Goal: Task Accomplishment & Management: Complete application form

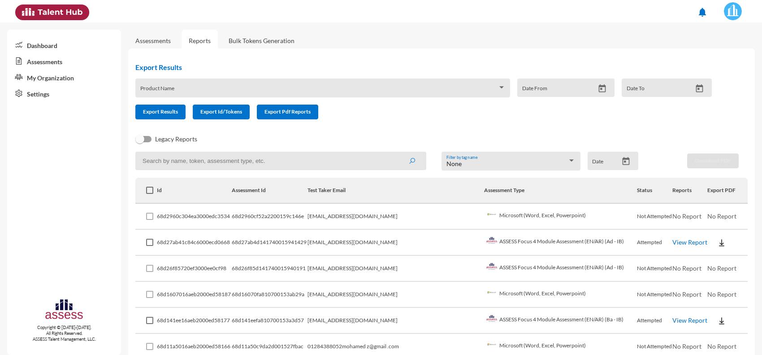
click at [169, 45] on link "Assessments" at bounding box center [153, 41] width 50 height 22
click at [165, 40] on link "Assessments" at bounding box center [152, 41] width 35 height 8
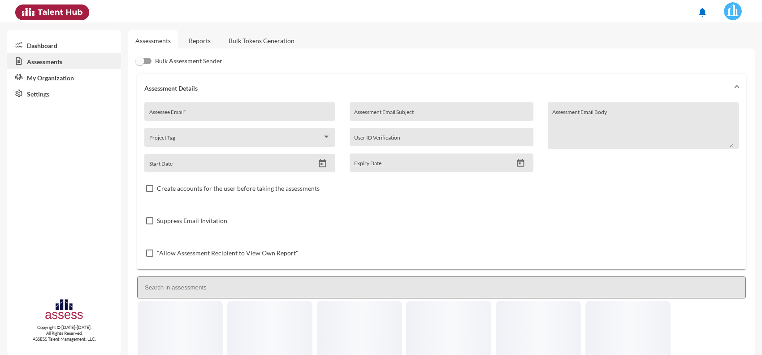
click at [218, 117] on input "Assessee Email *" at bounding box center [240, 114] width 182 height 7
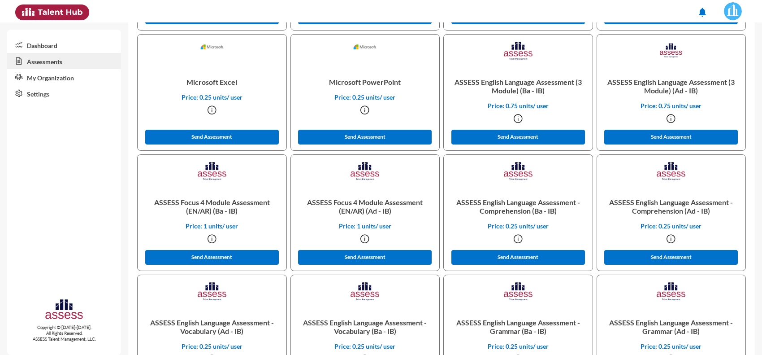
scroll to position [392, 0]
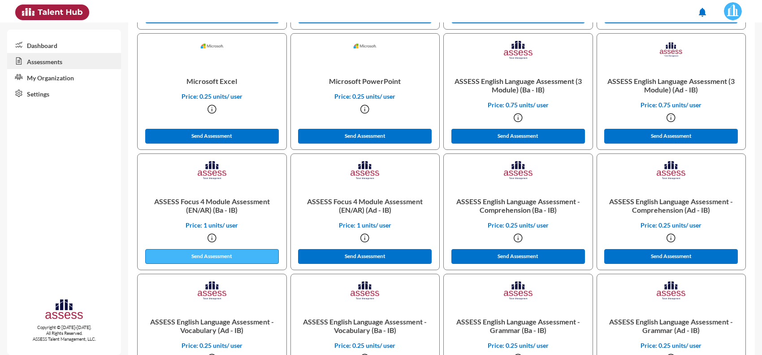
type input "[EMAIL_ADDRESS][DOMAIN_NAME]"
click at [233, 257] on button "Send Assessment" at bounding box center [212, 256] width 134 height 15
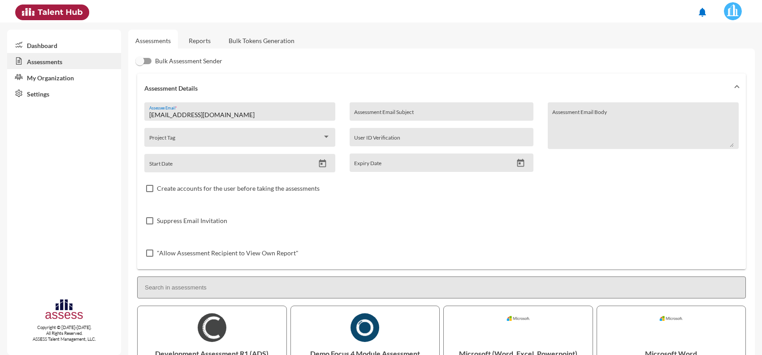
drag, startPoint x: 227, startPoint y: 112, endPoint x: 106, endPoint y: 119, distance: 121.3
click at [106, 119] on mat-sidenav-container "Dashboard Assessments My Organization Settings Copyright © [DATE]-[DATE]. All R…" at bounding box center [381, 188] width 762 height 332
paste input "[PERSON_NAME][DOMAIN_NAME][PERSON_NAME]"
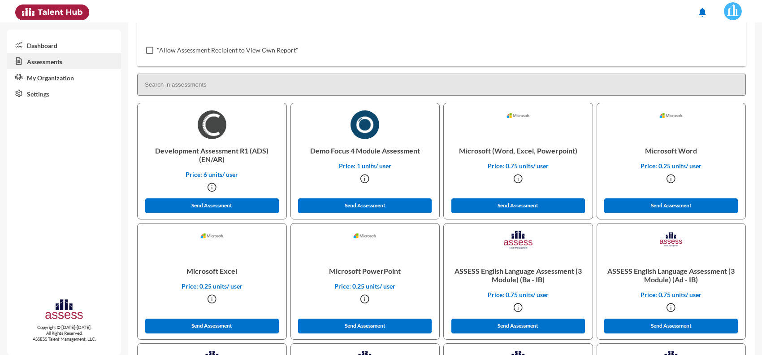
scroll to position [224, 0]
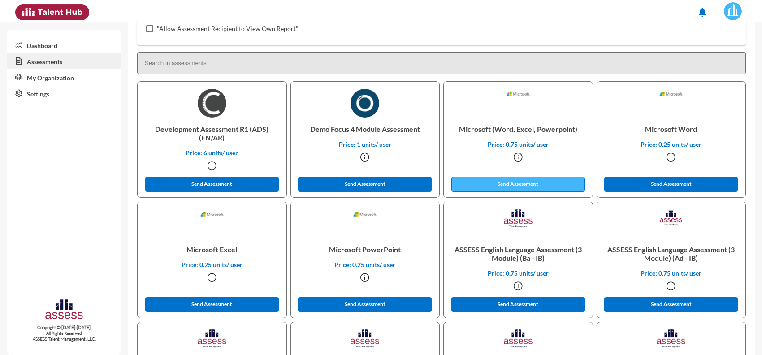
type input "[PERSON_NAME][DOMAIN_NAME][EMAIL_ADDRESS][PERSON_NAME][DOMAIN_NAME]"
click at [481, 187] on button "Send Assessment" at bounding box center [519, 184] width 134 height 15
